Goal: Use online tool/utility: Utilize a website feature to perform a specific function

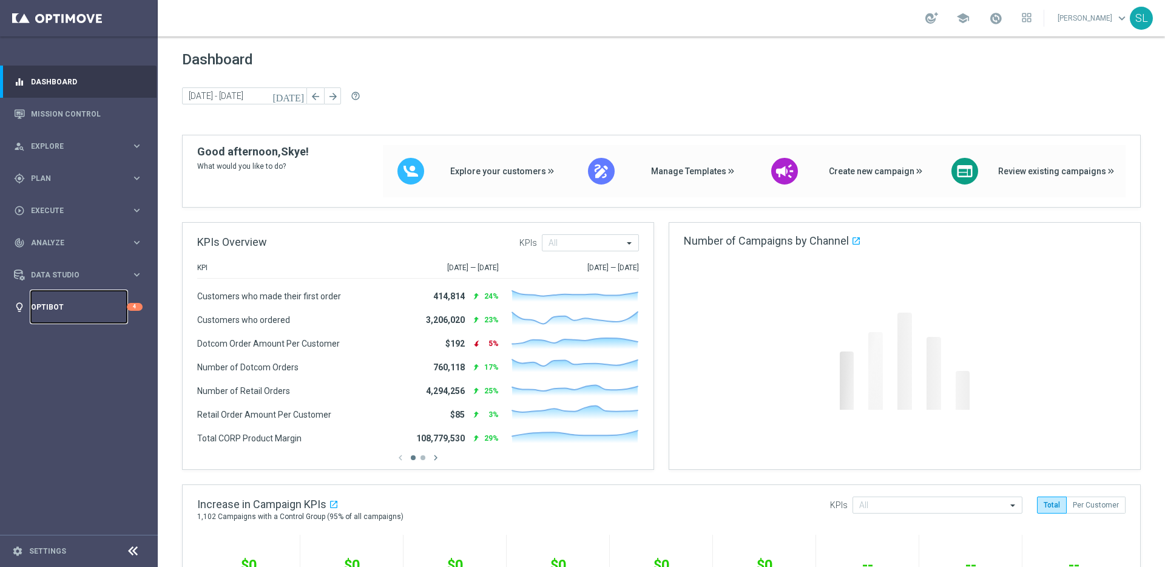
click at [107, 308] on link "Optibot" at bounding box center [79, 307] width 96 height 32
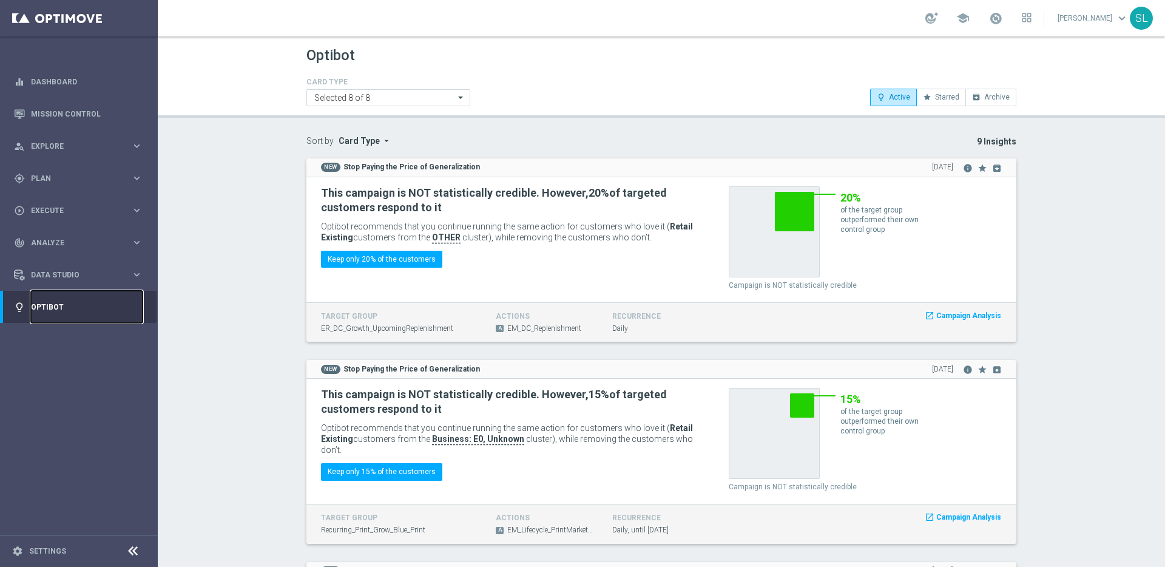
scroll to position [1400, 0]
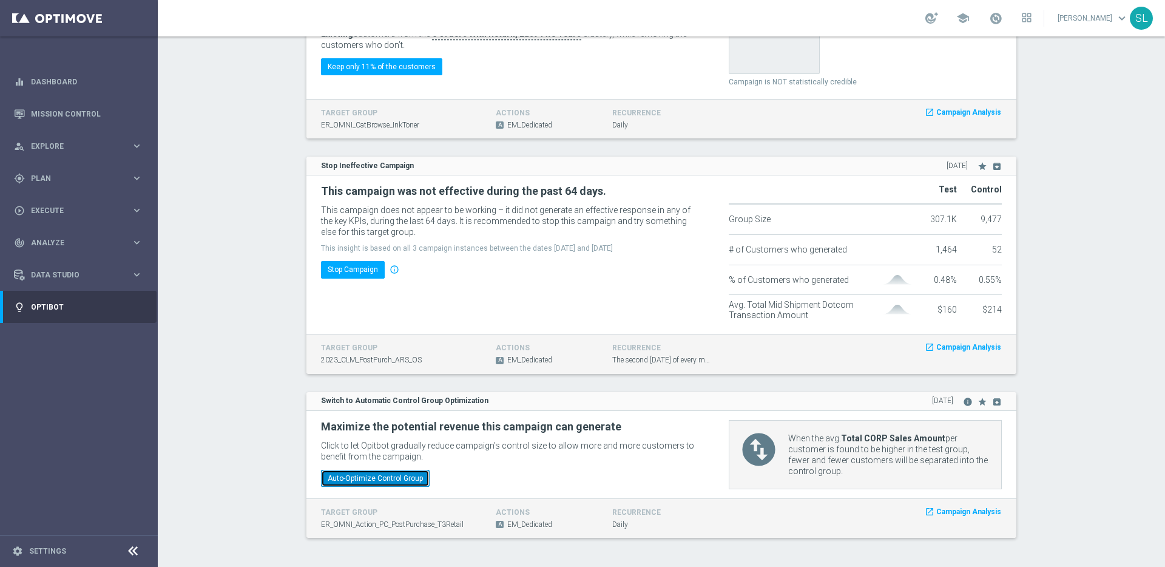
click at [405, 478] on button "Auto-Optimize Control Group" at bounding box center [375, 478] width 109 height 17
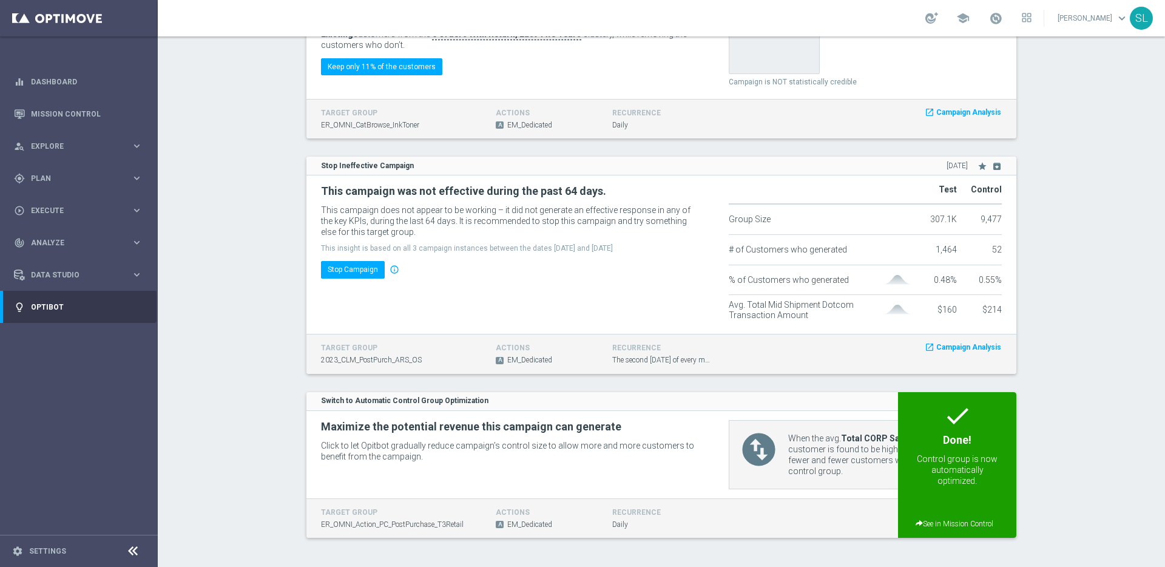
click at [133, 552] on icon at bounding box center [133, 551] width 15 height 15
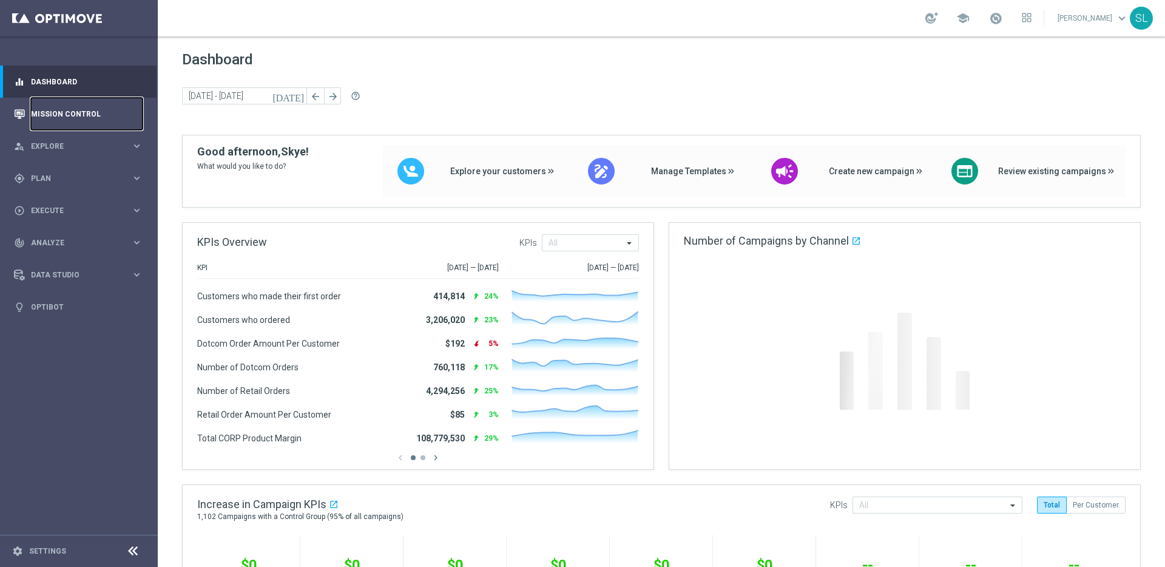
click at [59, 105] on link "Mission Control" at bounding box center [87, 114] width 112 height 32
